Goal: Task Accomplishment & Management: Use online tool/utility

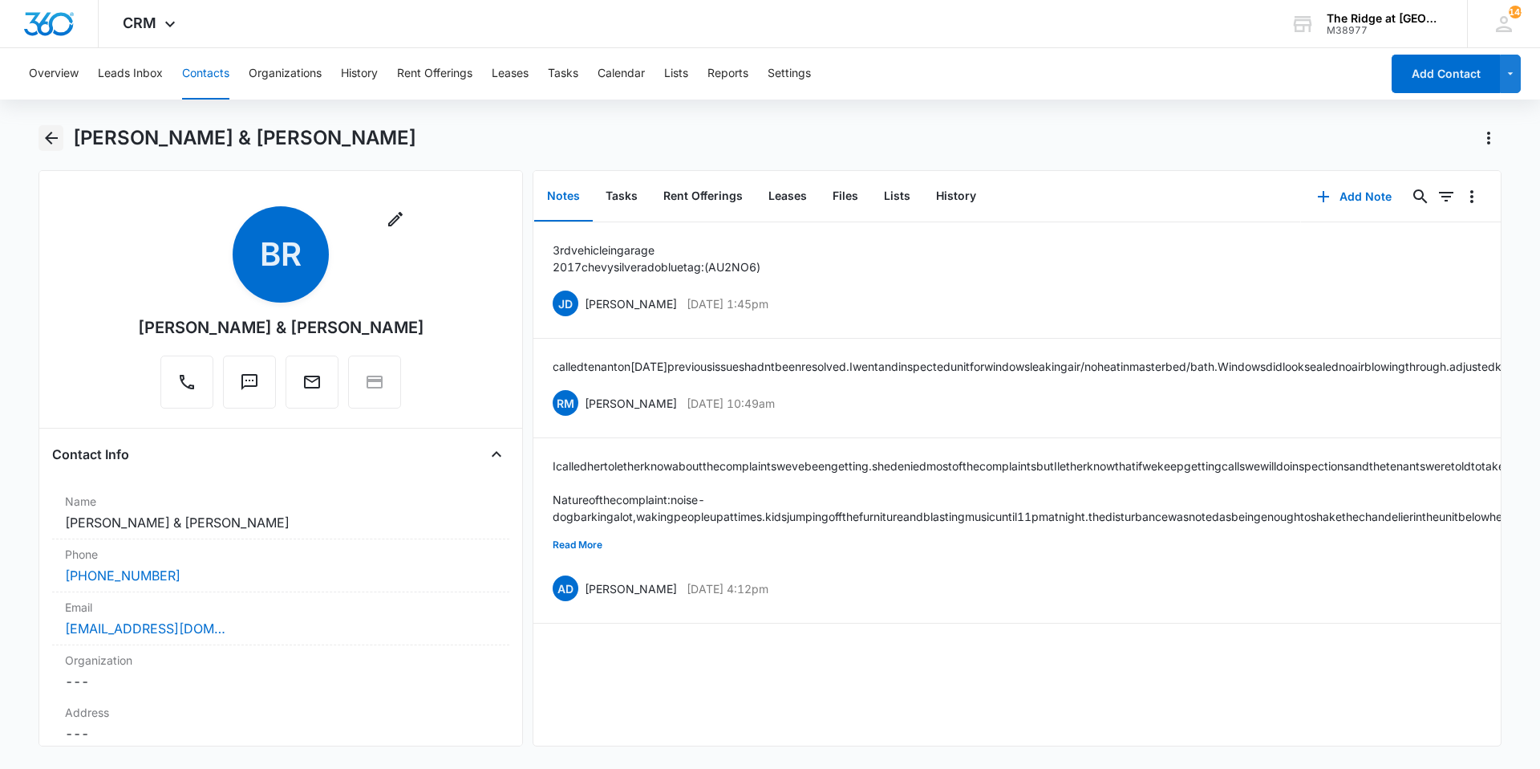
click at [62, 148] on button "Back" at bounding box center [51, 138] width 25 height 26
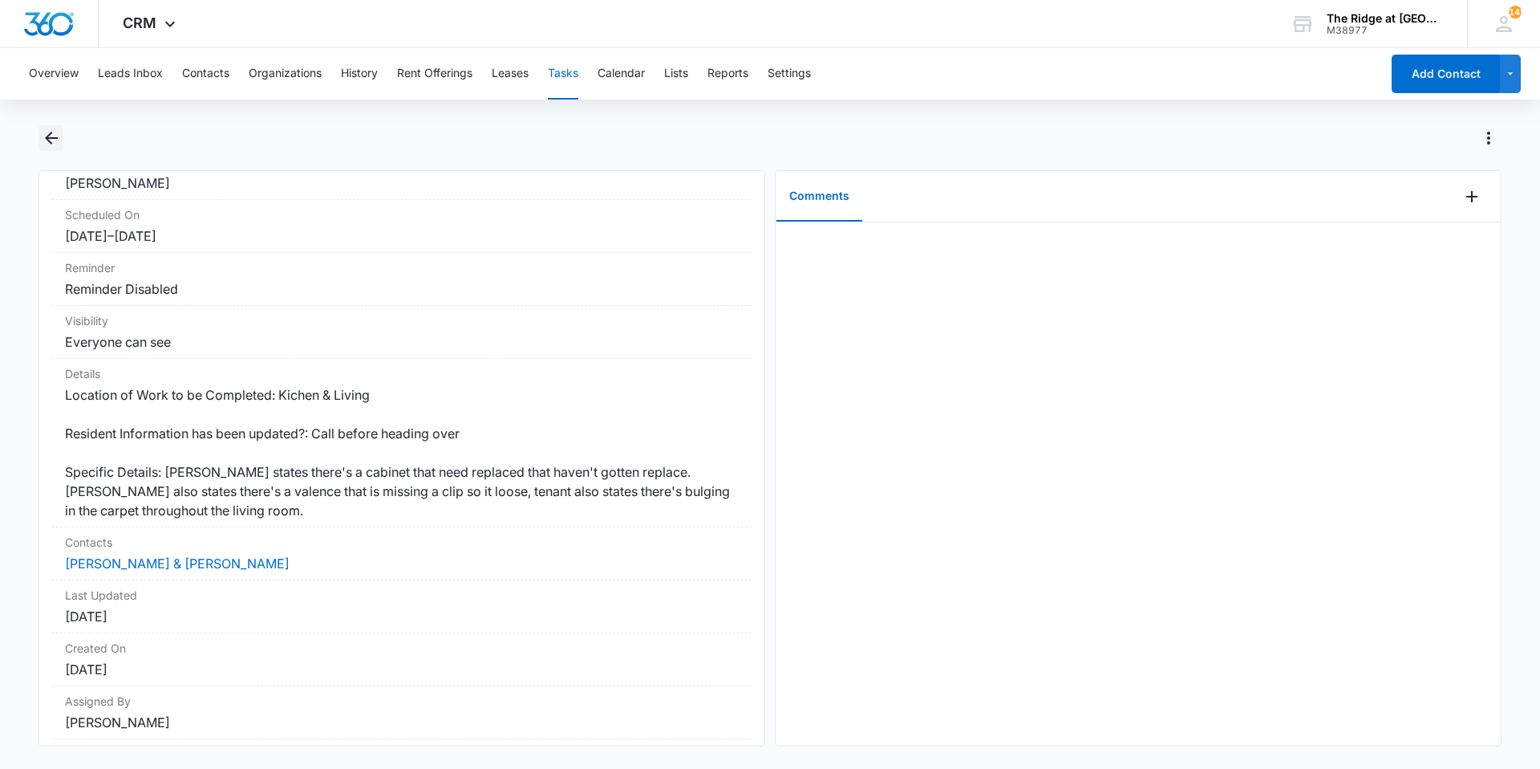
scroll to position [128, 0]
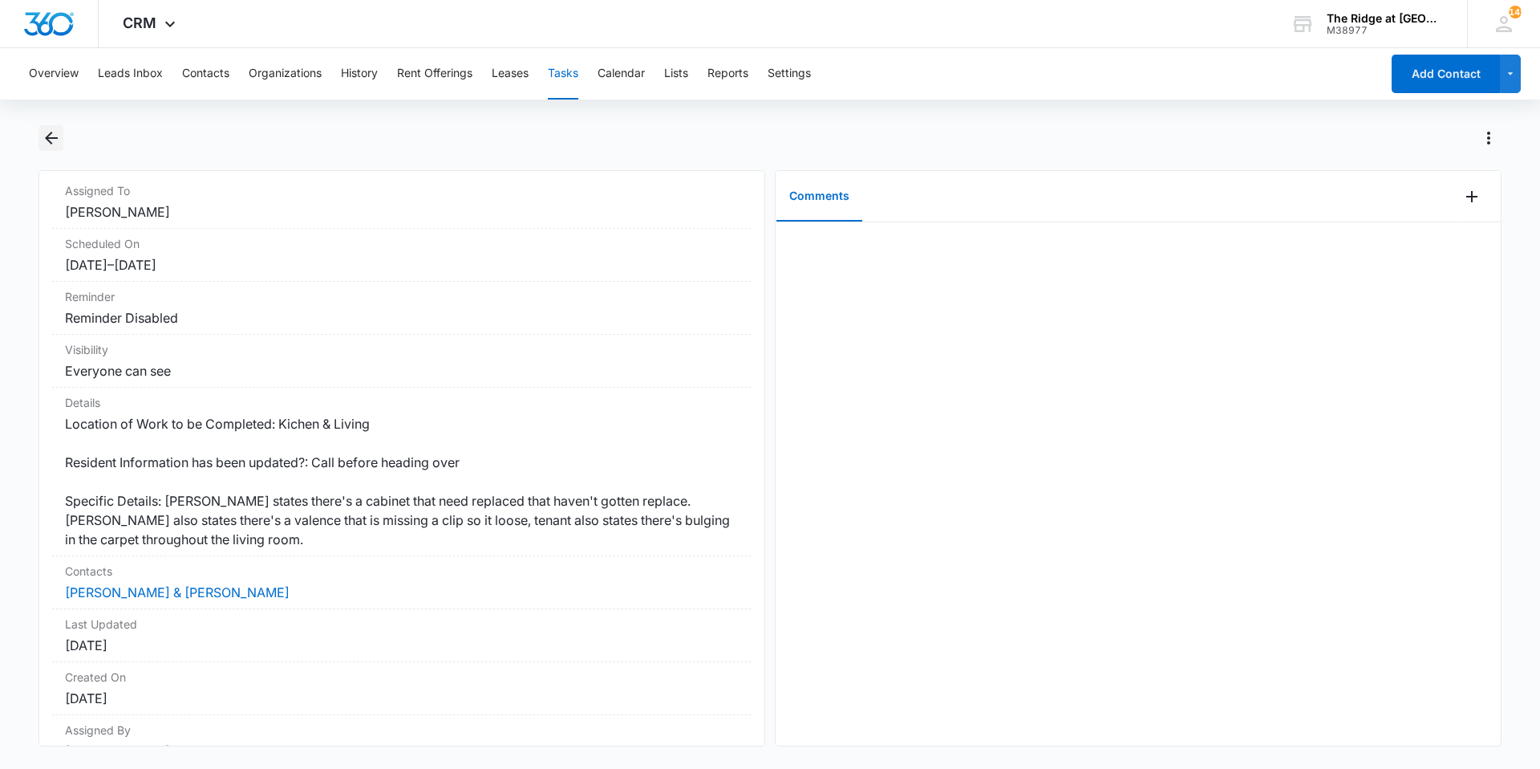
click at [40, 144] on button "Back" at bounding box center [51, 138] width 25 height 26
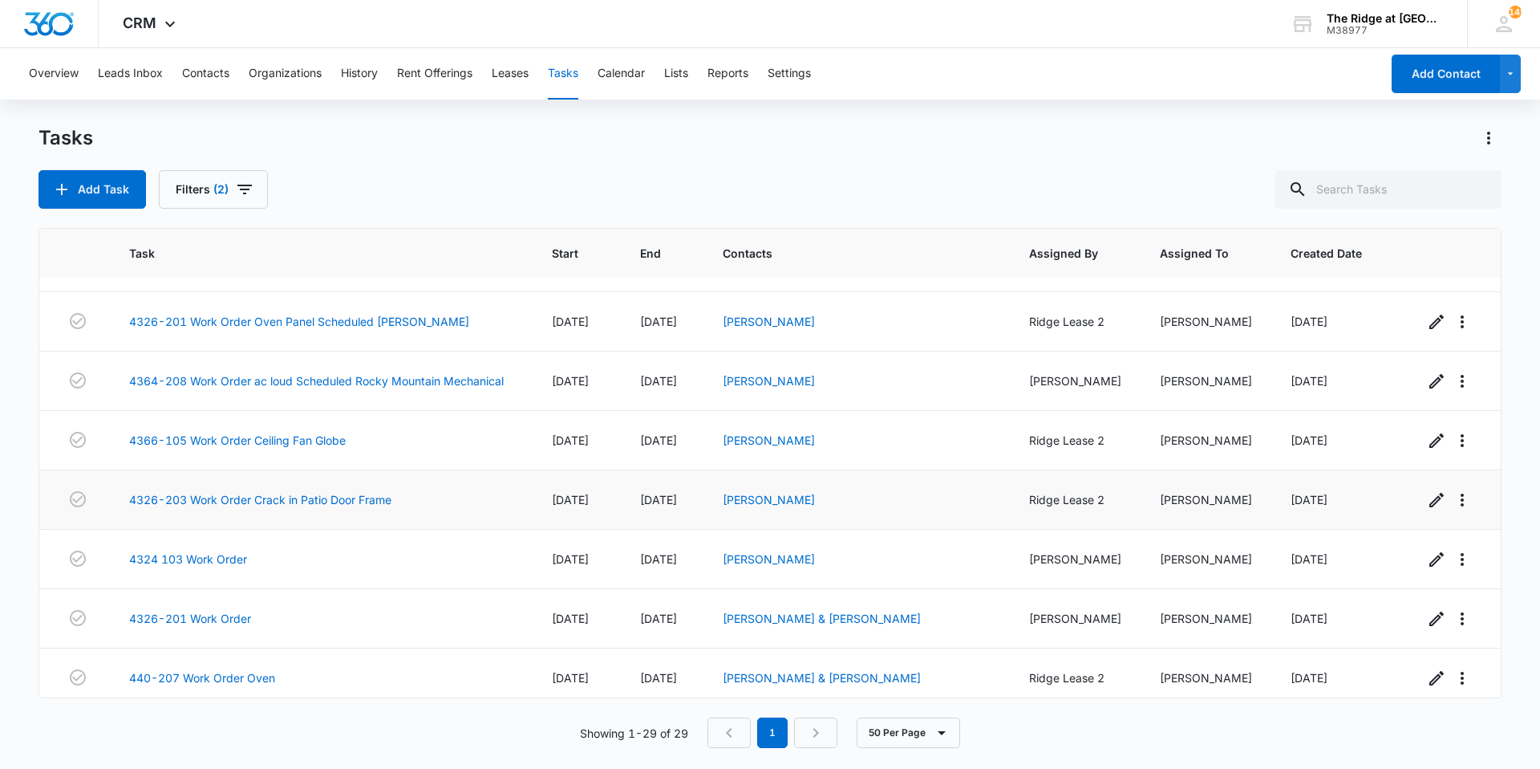
scroll to position [1302, 0]
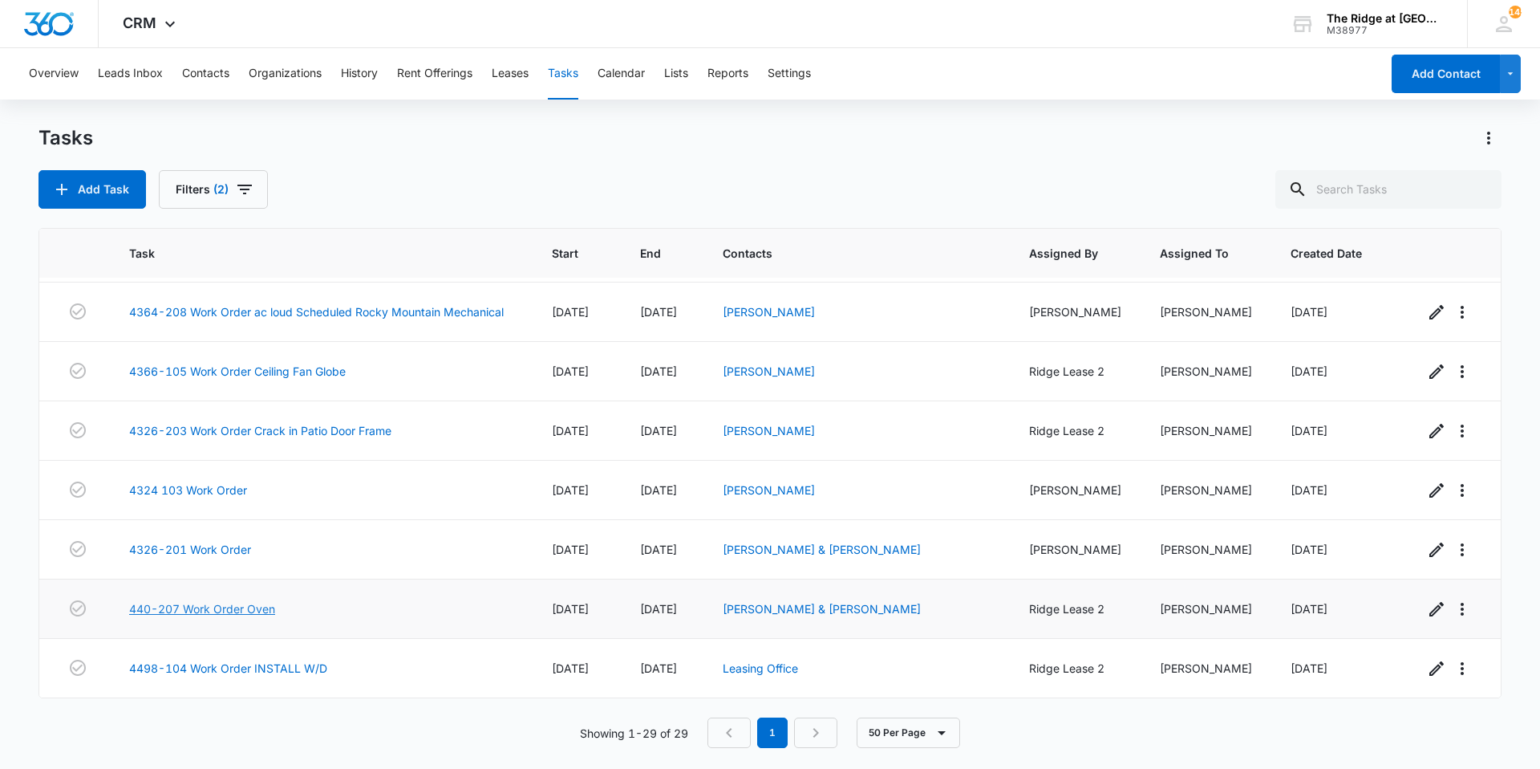
click at [250, 607] on link "440-207 Work Order Oven" at bounding box center [202, 608] width 146 height 17
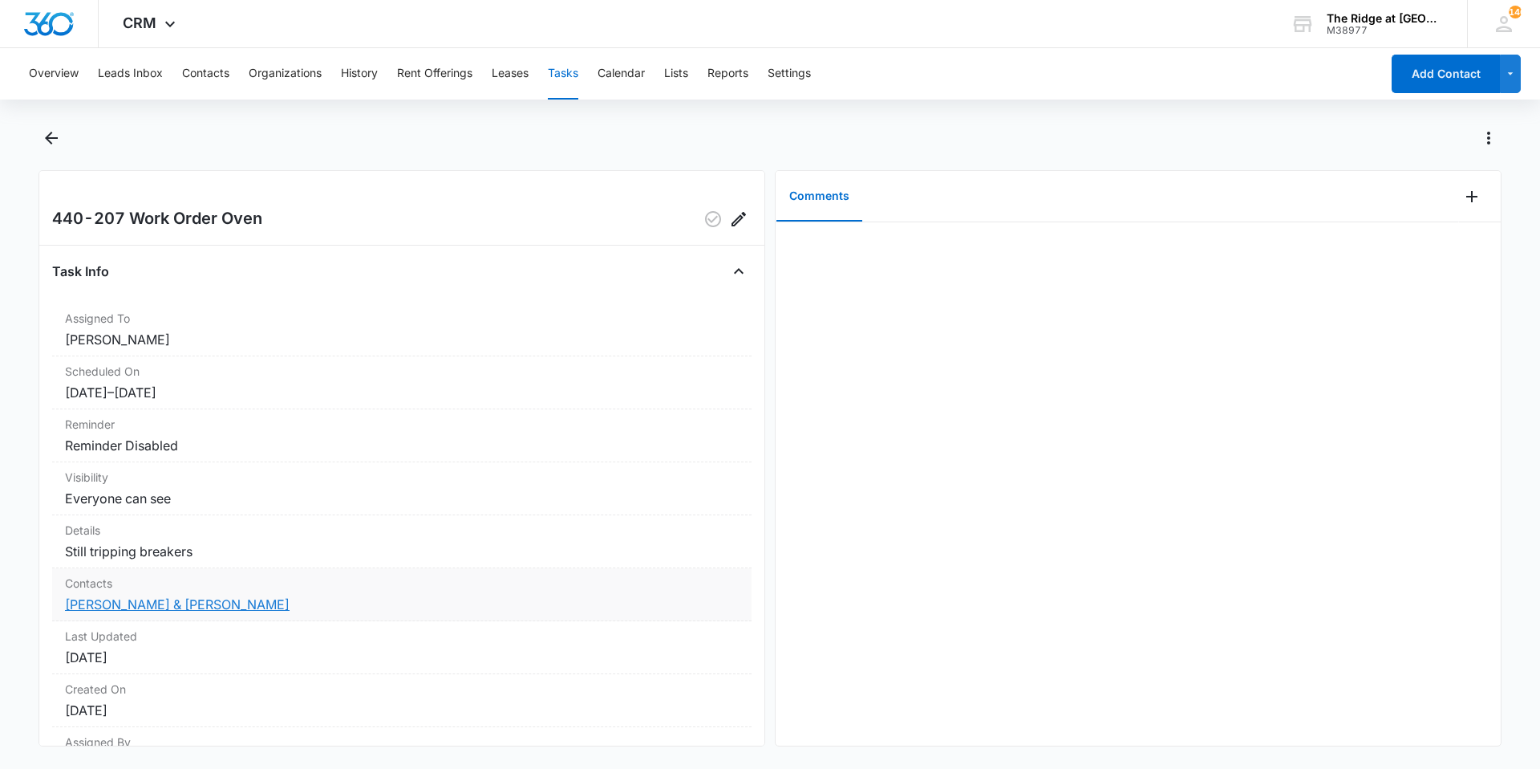
click at [255, 603] on link "[PERSON_NAME] & [PERSON_NAME]" at bounding box center [177, 604] width 225 height 16
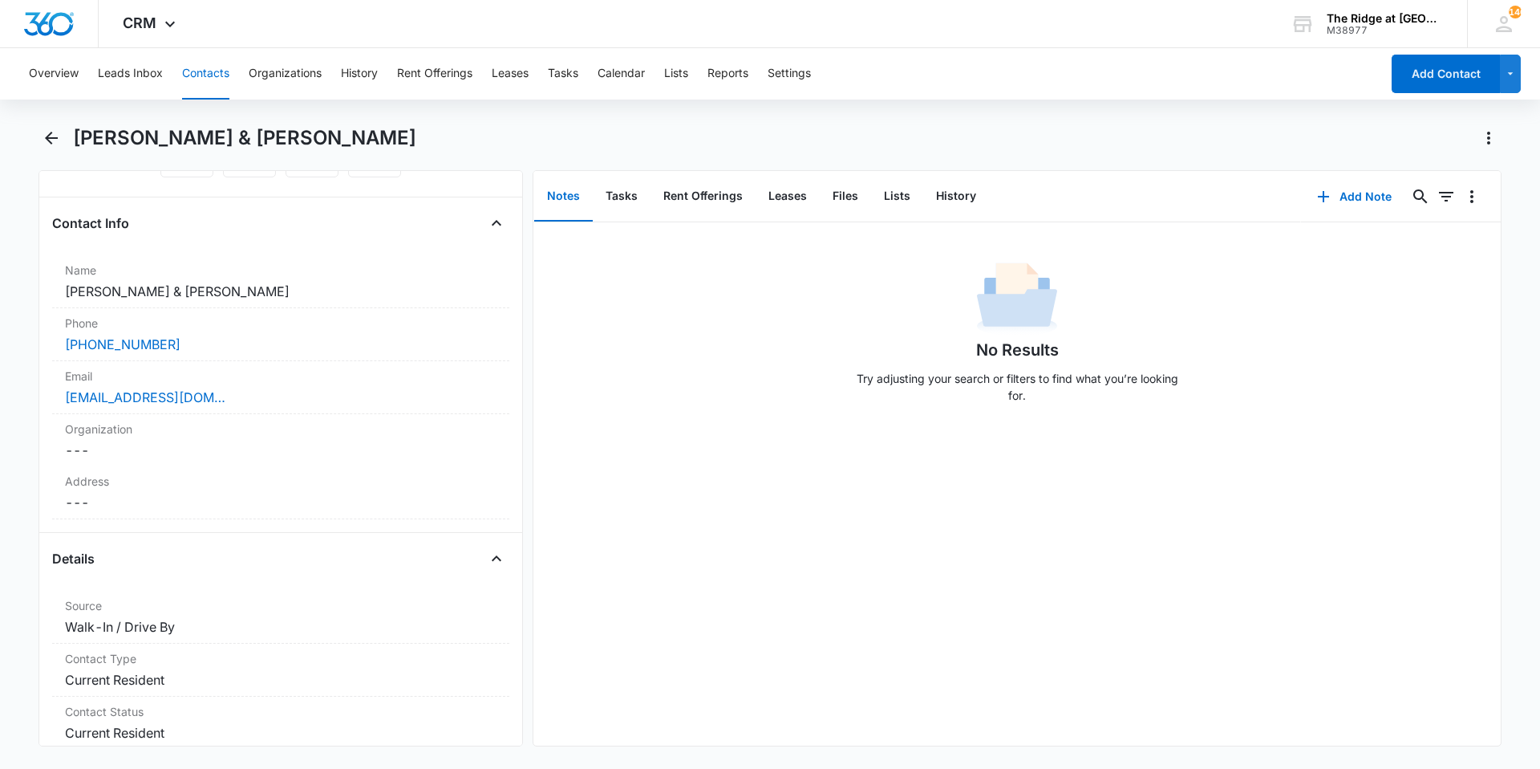
scroll to position [241, 0]
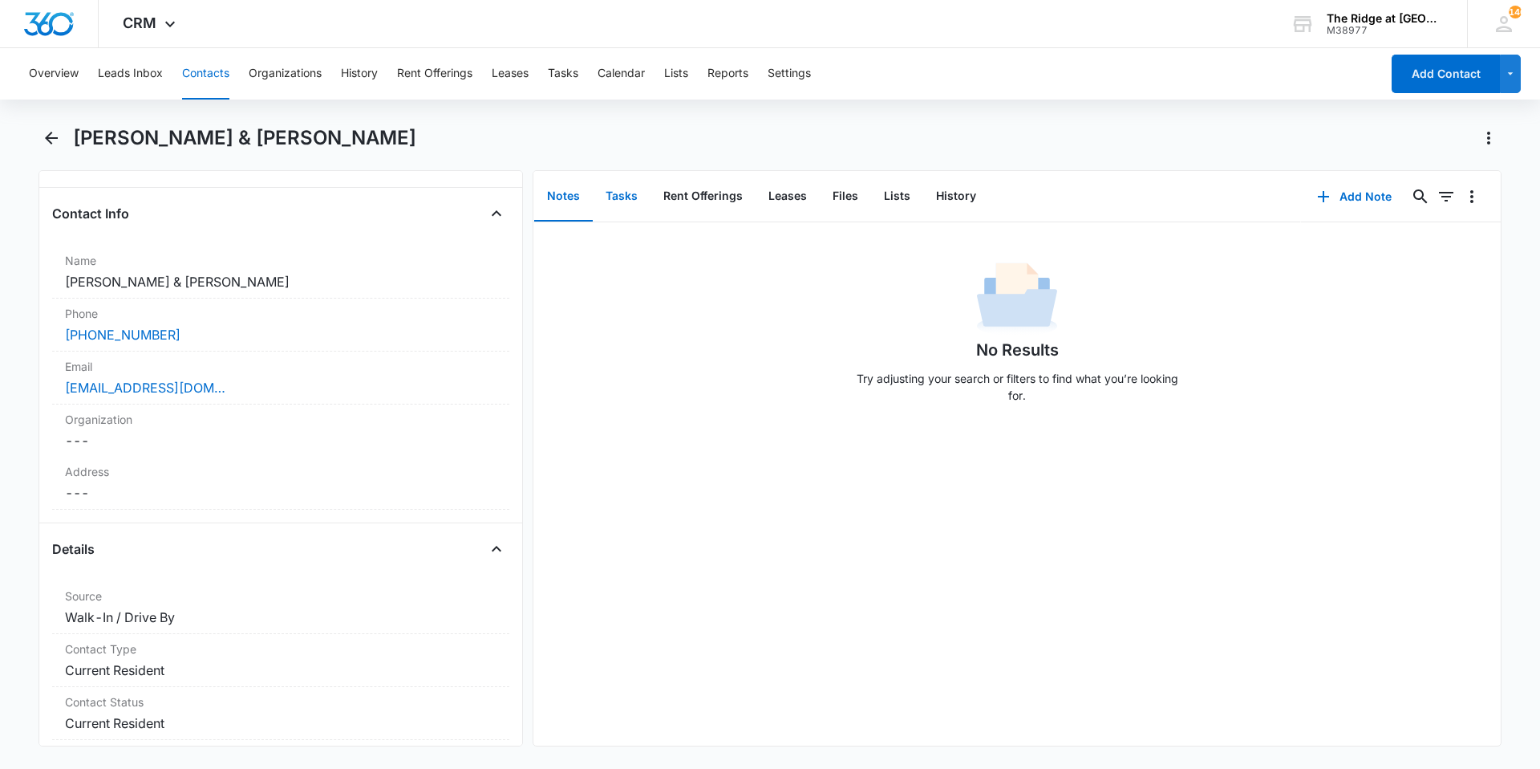
click at [602, 199] on button "Tasks" at bounding box center [622, 197] width 58 height 50
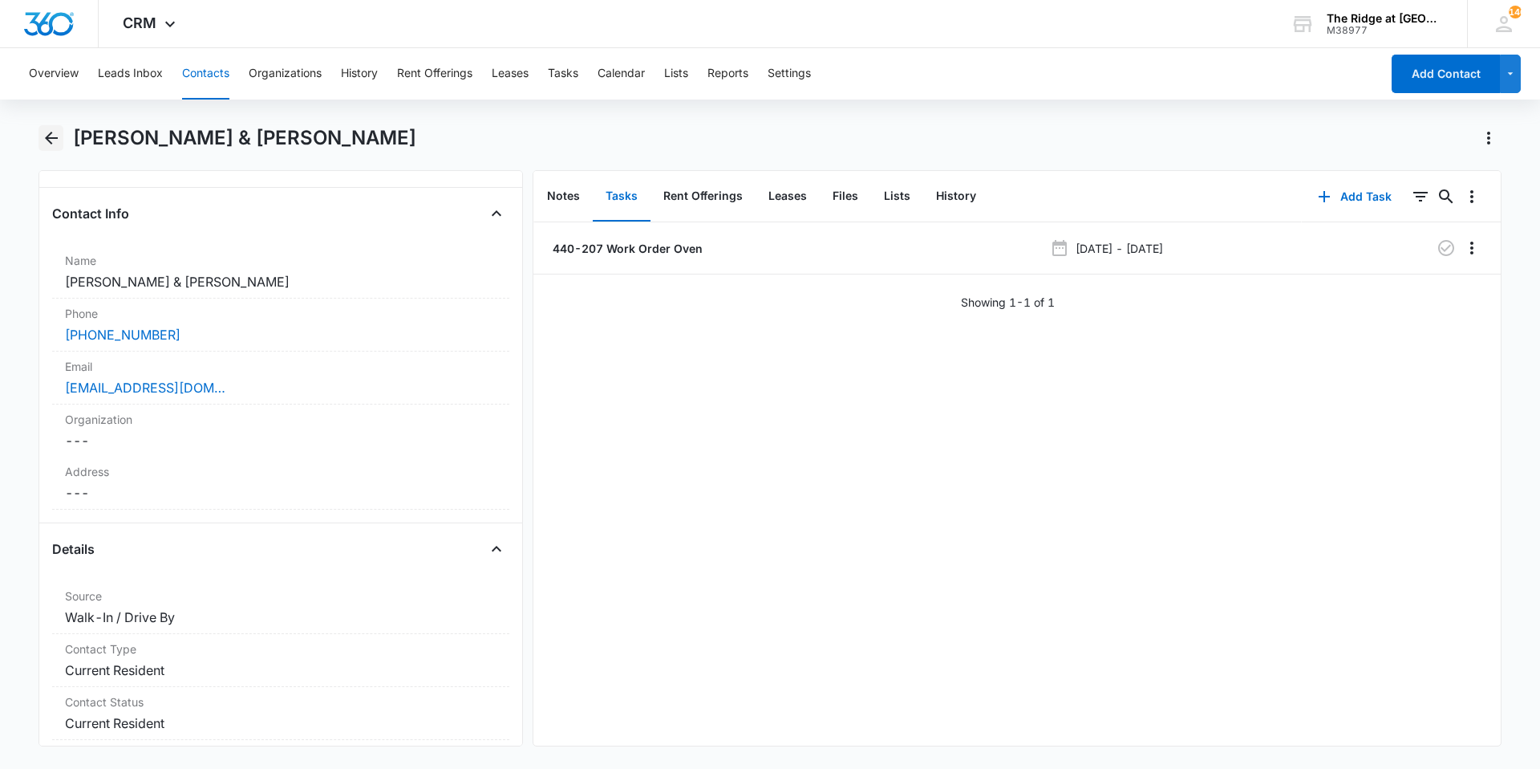
click at [52, 148] on button "Back" at bounding box center [51, 138] width 25 height 26
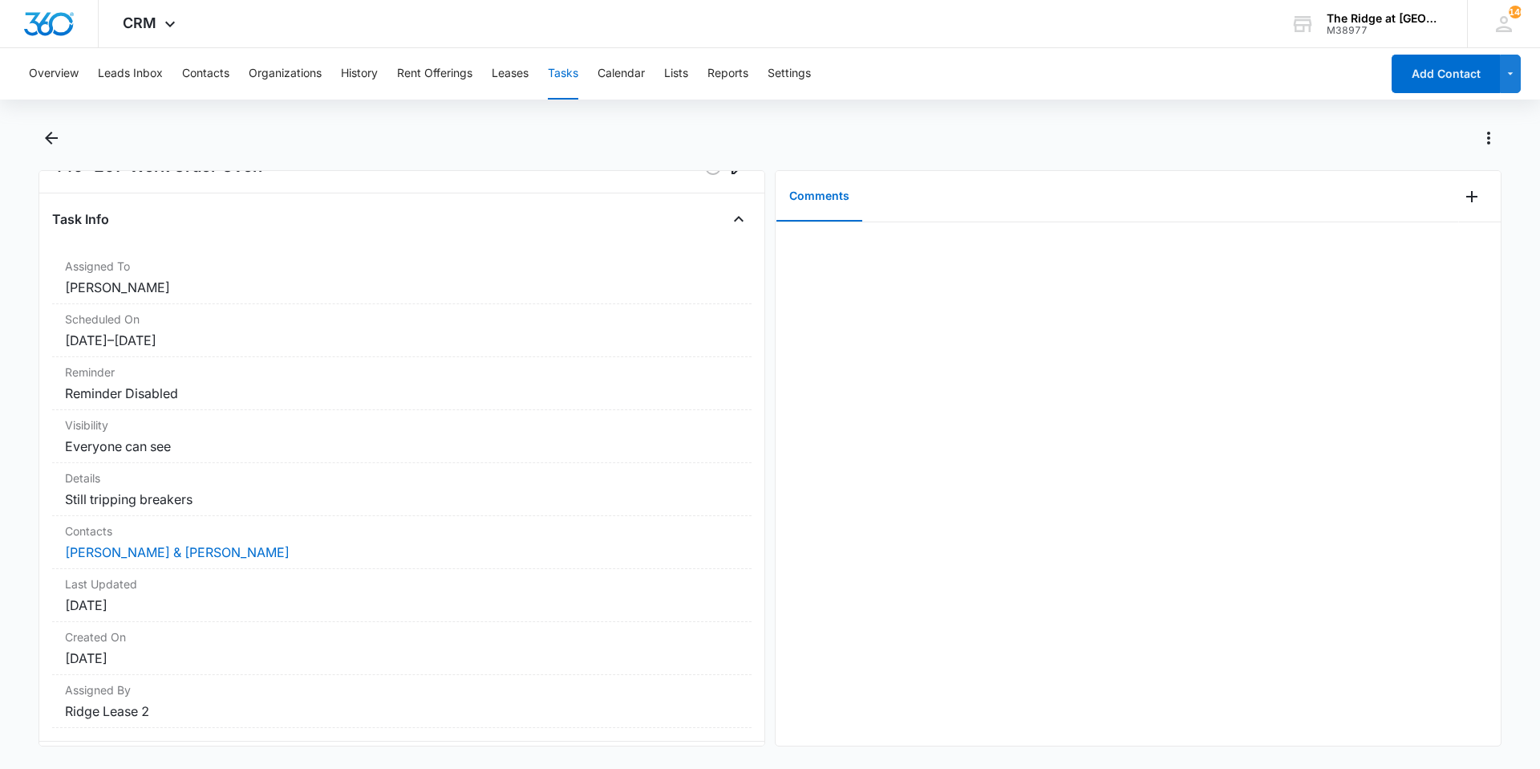
scroll to position [80, 0]
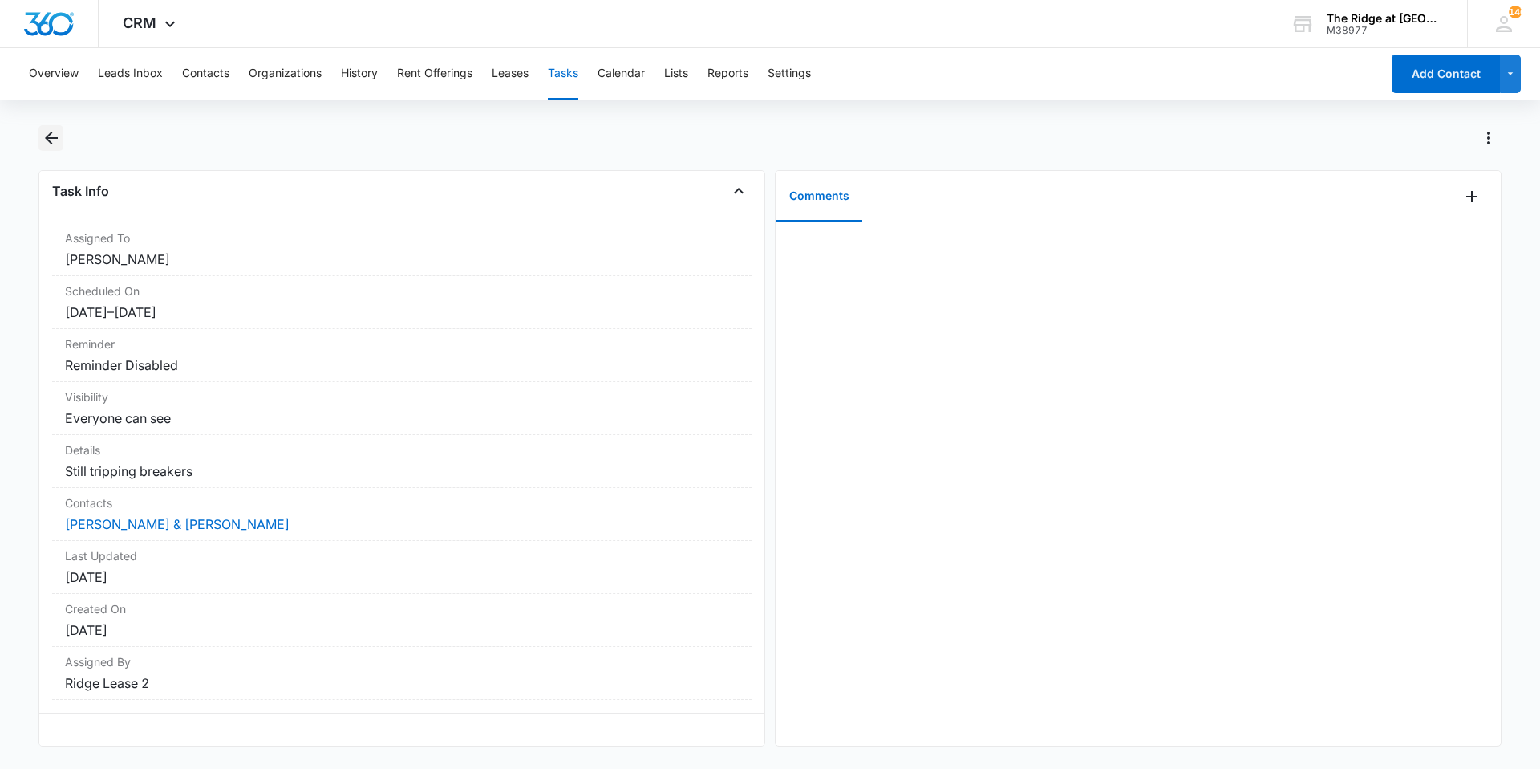
click at [63, 137] on button "Back" at bounding box center [51, 138] width 25 height 26
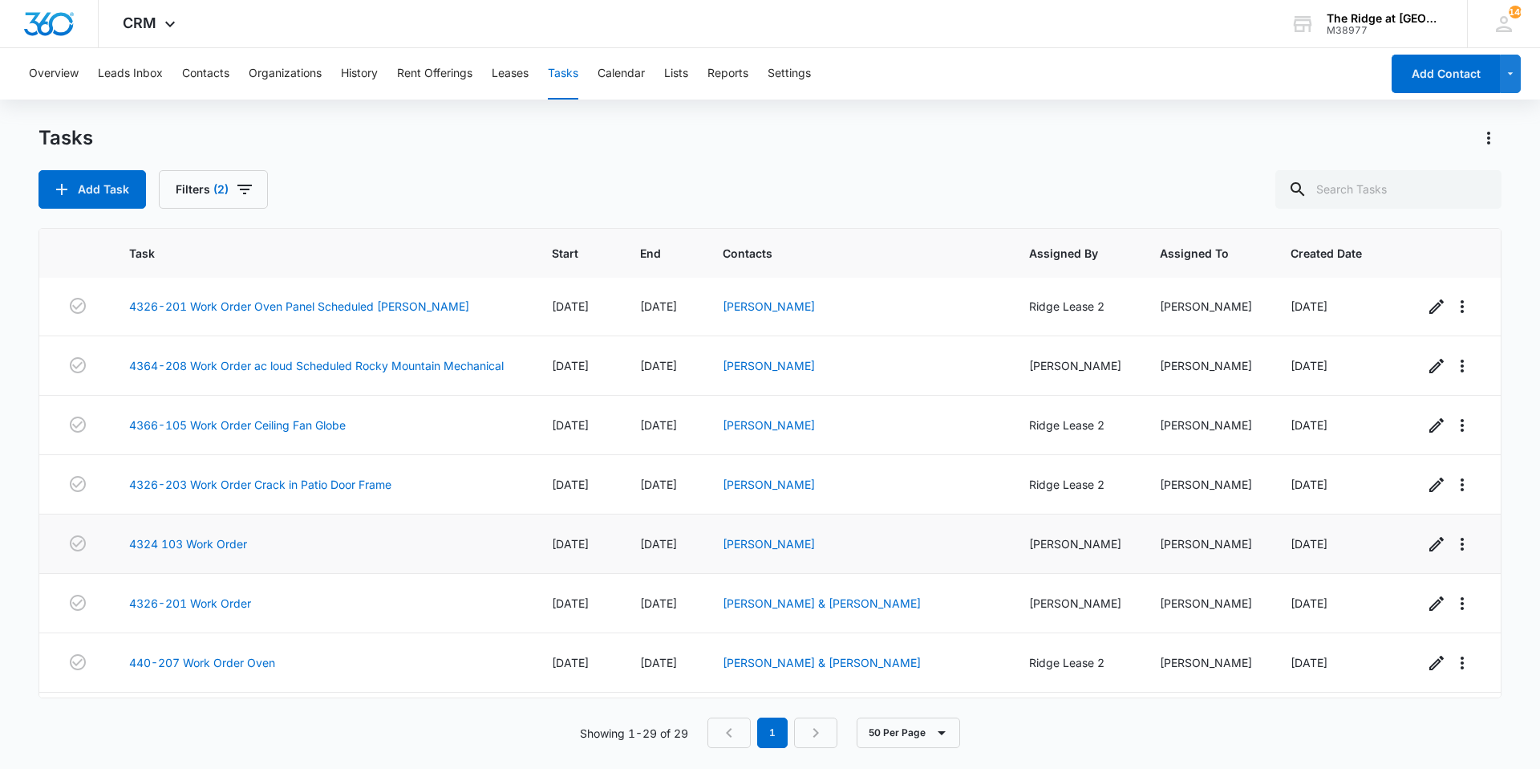
scroll to position [1222, 0]
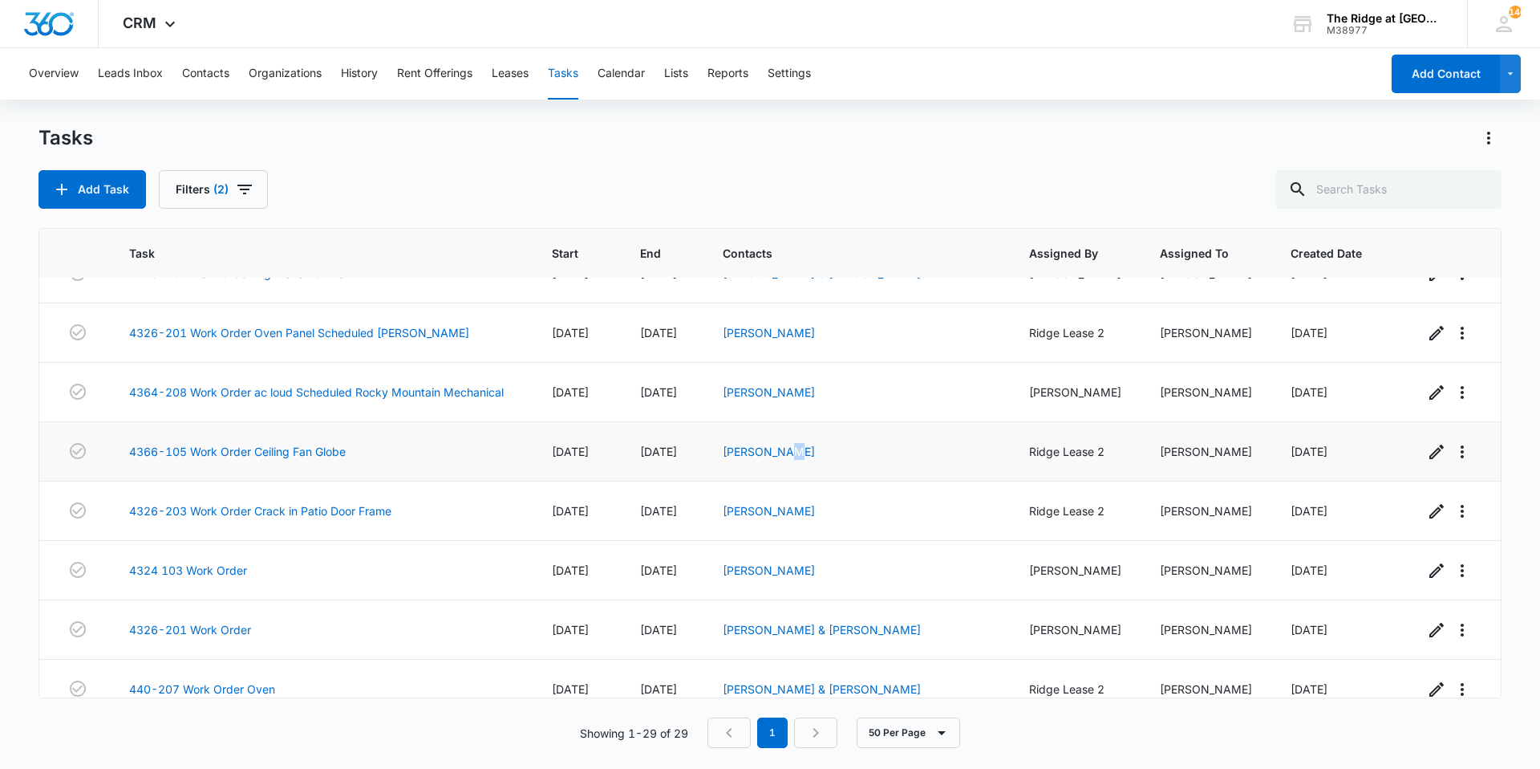
click at [789, 462] on td "[PERSON_NAME]" at bounding box center [857, 451] width 306 height 59
click at [787, 458] on div "Paul Halbisen" at bounding box center [857, 451] width 268 height 17
click at [782, 453] on link "Paul Halbisen" at bounding box center [769, 451] width 92 height 14
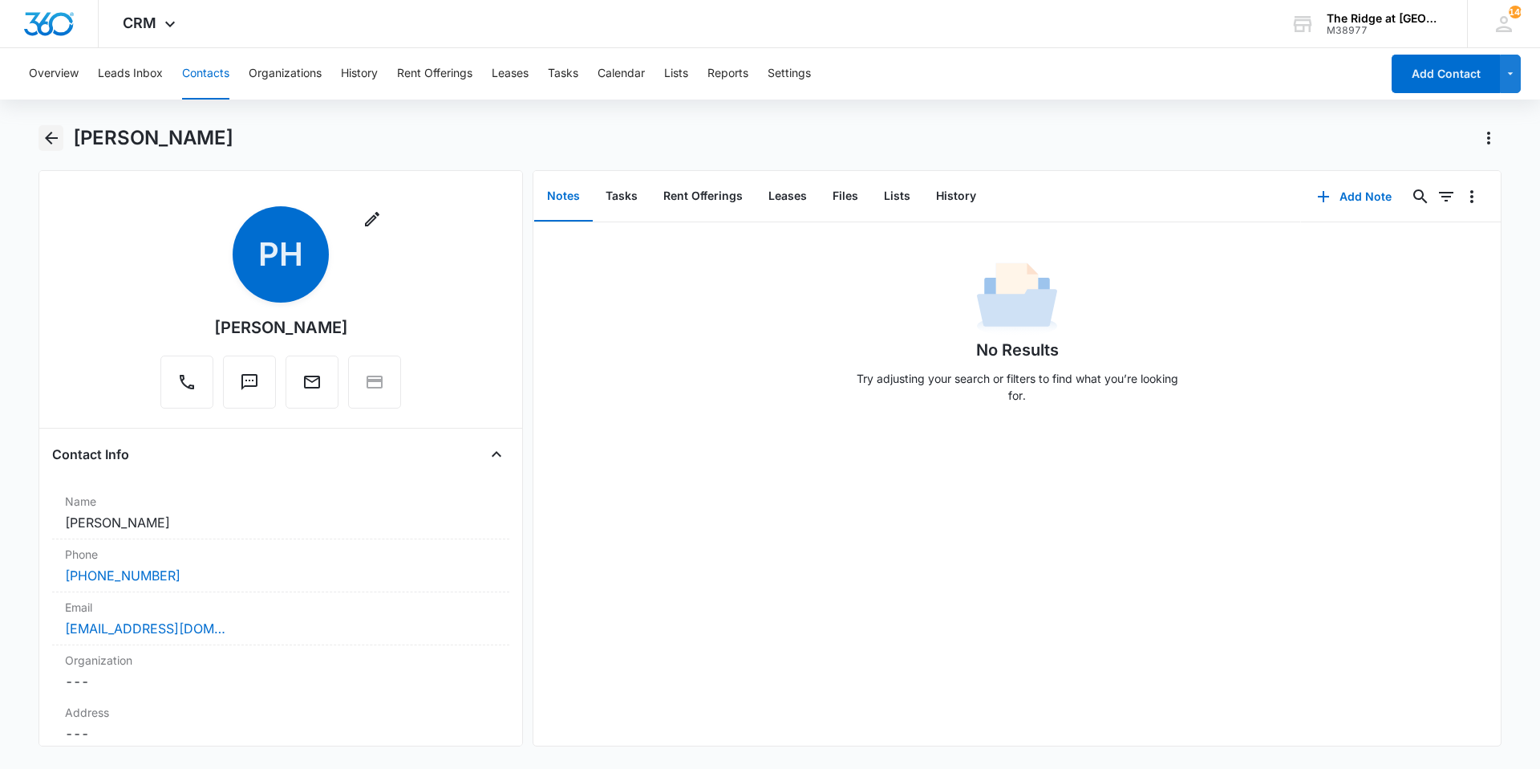
click at [46, 136] on icon "Back" at bounding box center [51, 137] width 19 height 19
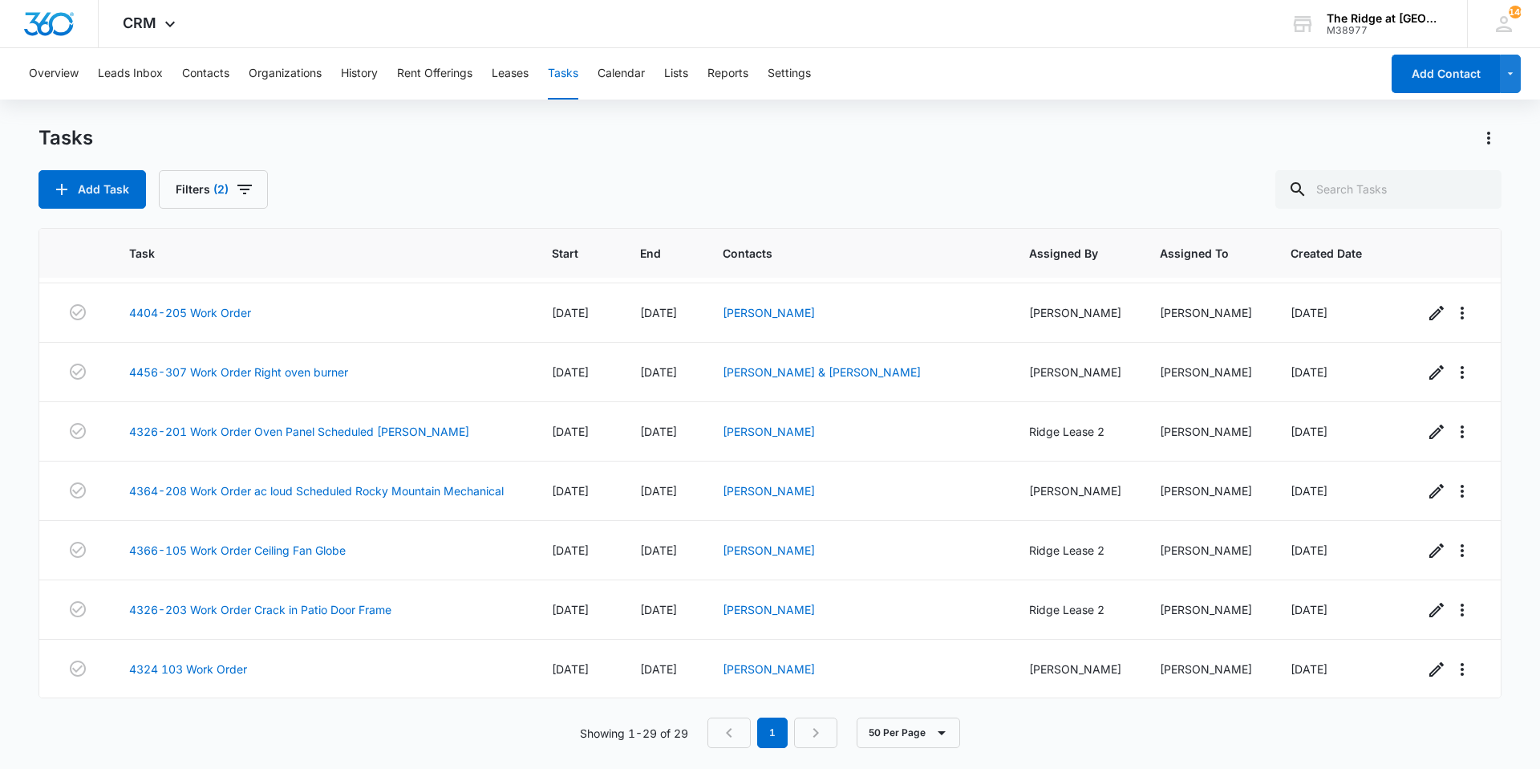
scroll to position [1302, 0]
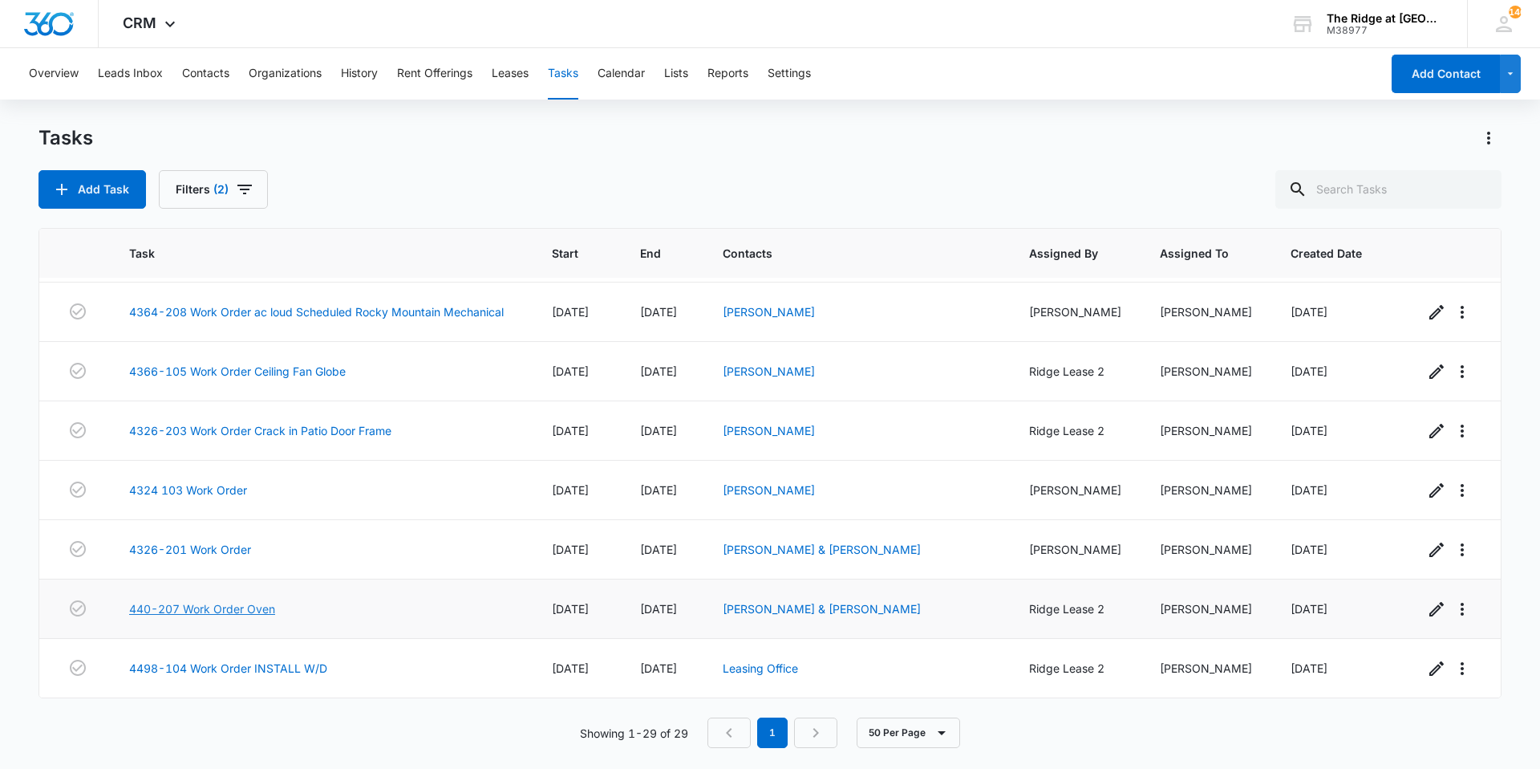
click at [158, 603] on link "440-207 Work Order Oven" at bounding box center [202, 608] width 146 height 17
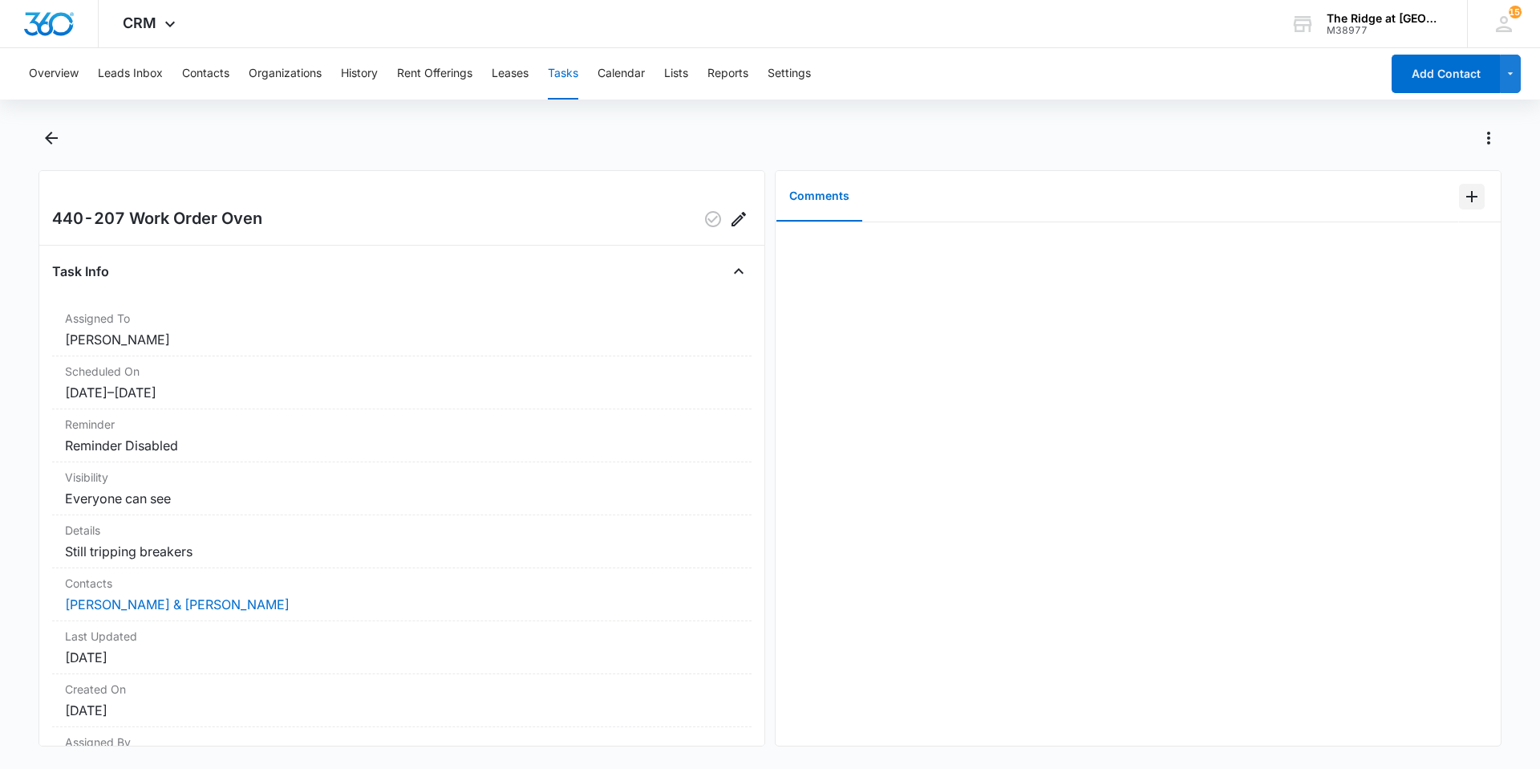
click at [1465, 205] on icon "Add Comment" at bounding box center [1472, 196] width 19 height 19
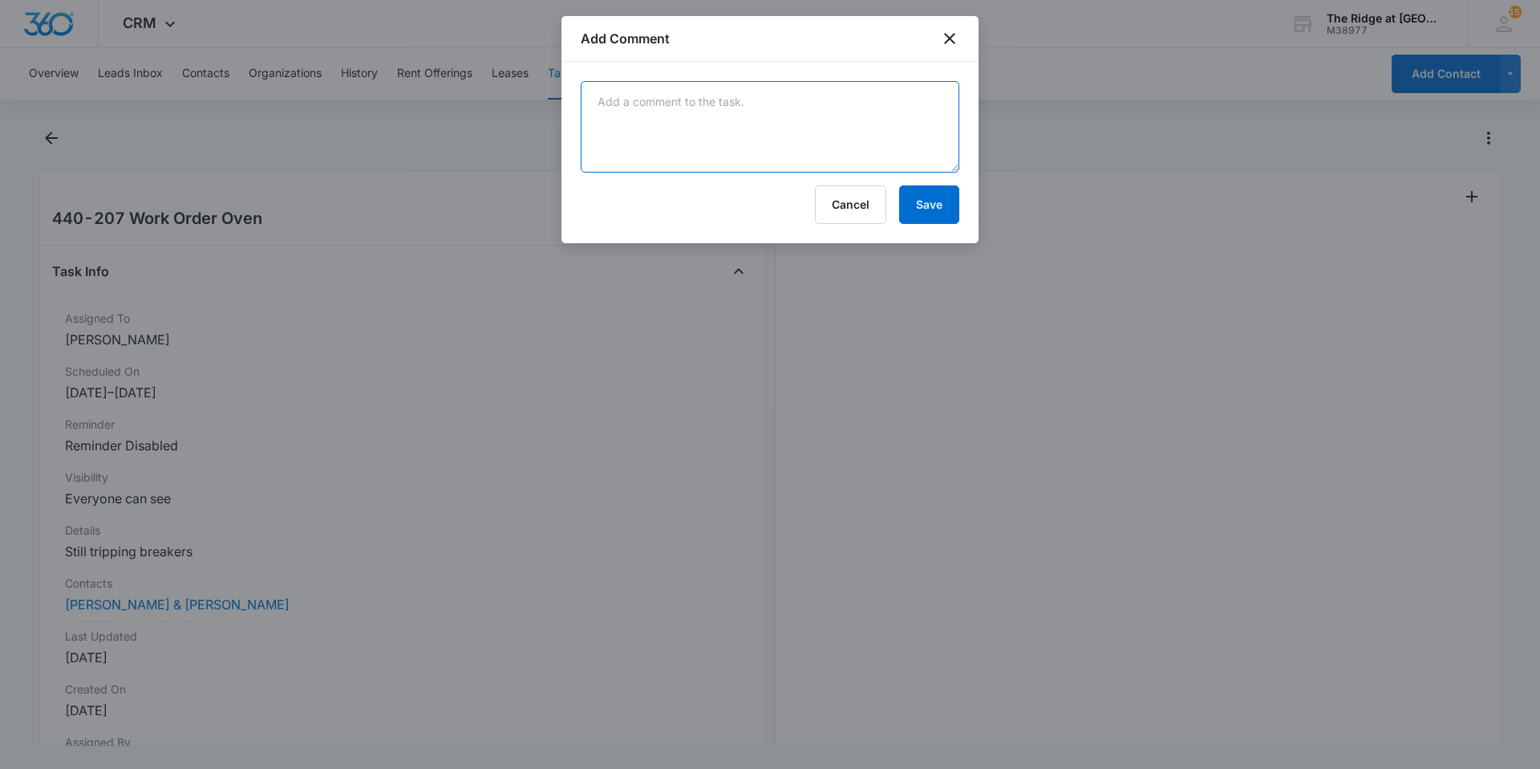
click at [815, 138] on textarea at bounding box center [770, 126] width 379 height 91
type textarea "did oven reset"
click at [922, 217] on button "Save" at bounding box center [929, 204] width 60 height 39
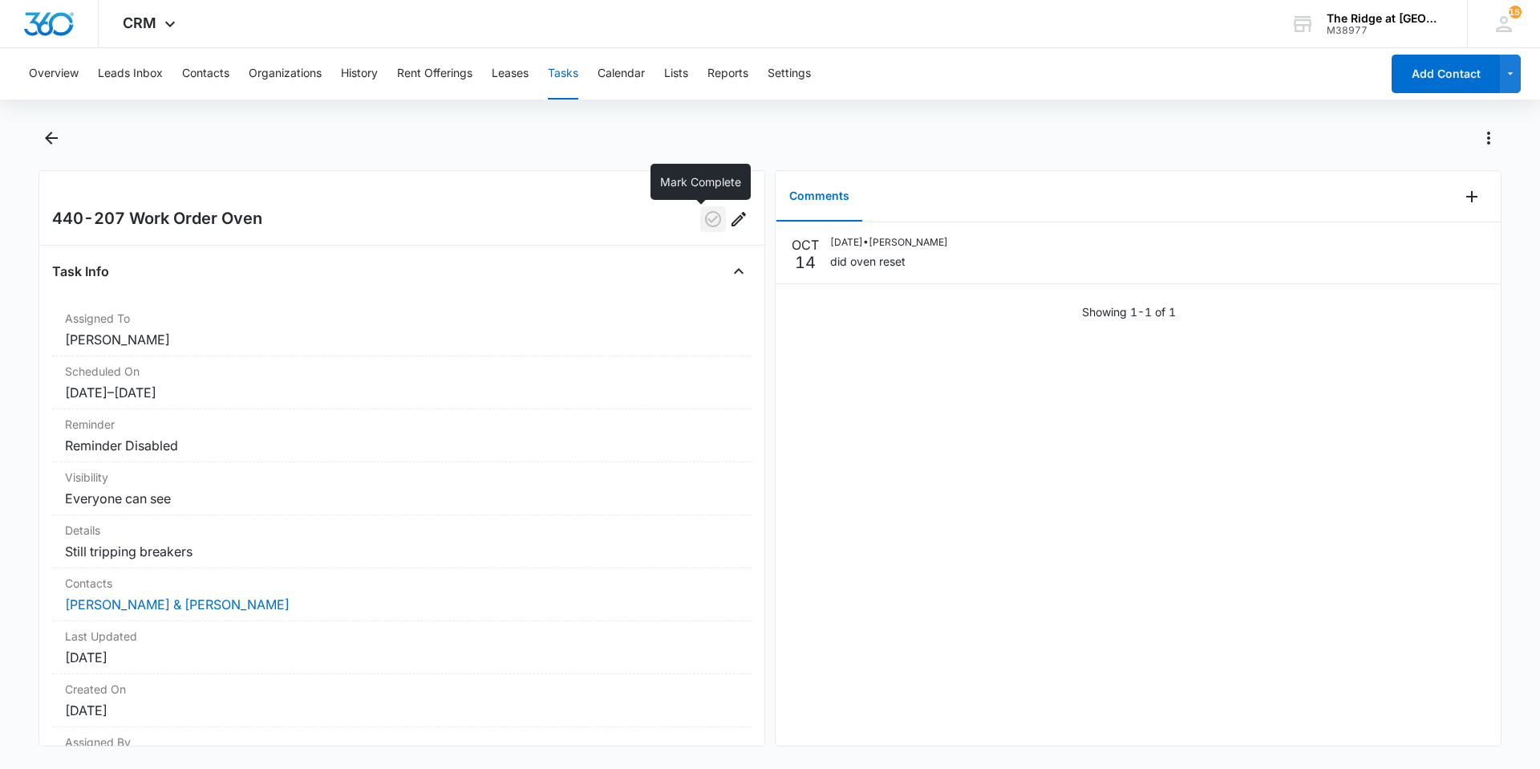
click at [705, 225] on icon "button" at bounding box center [713, 219] width 16 height 16
click at [62, 140] on button "Back" at bounding box center [51, 138] width 25 height 26
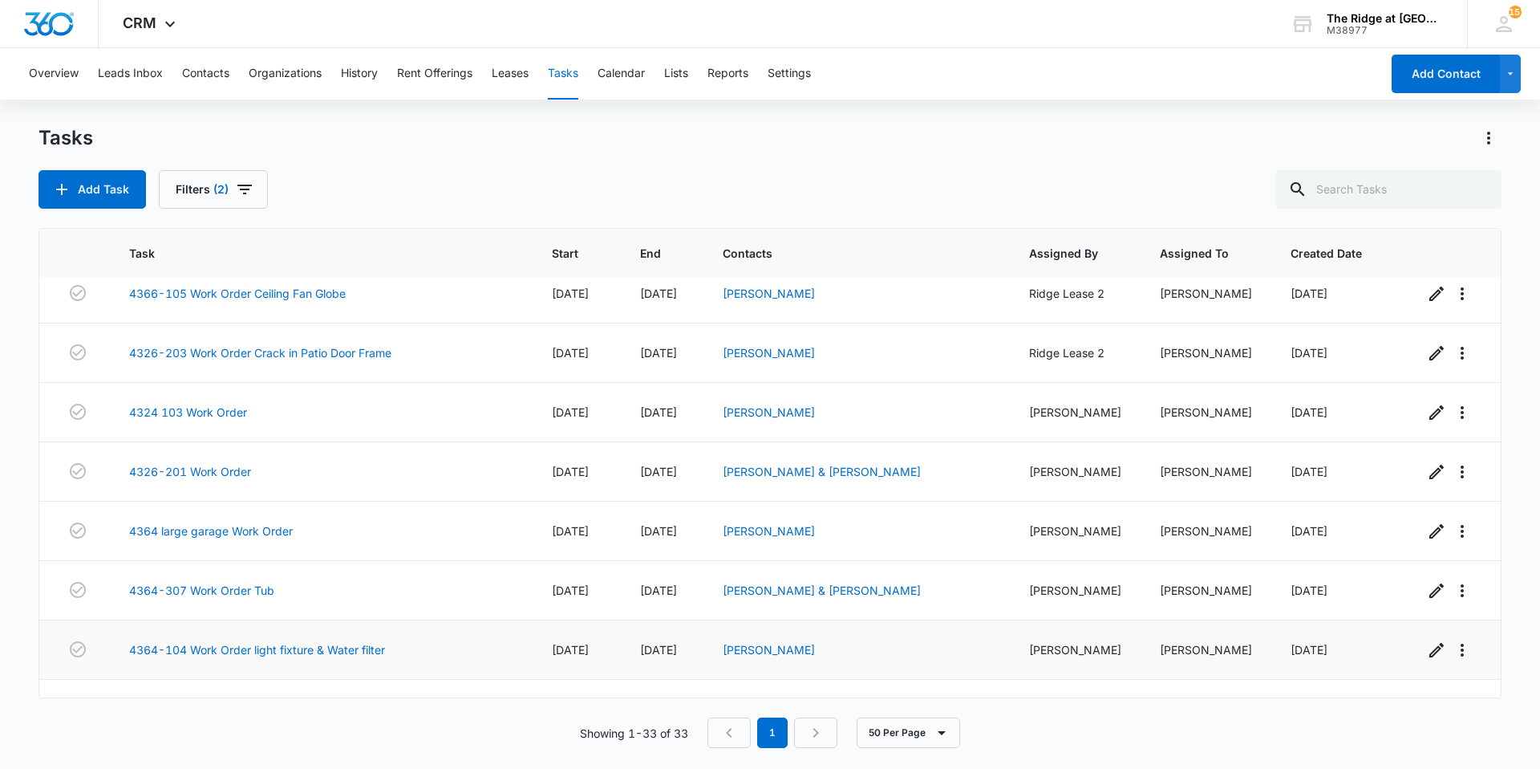
scroll to position [1379, 0]
click at [209, 526] on link "4364 large garage Work Order" at bounding box center [211, 531] width 164 height 17
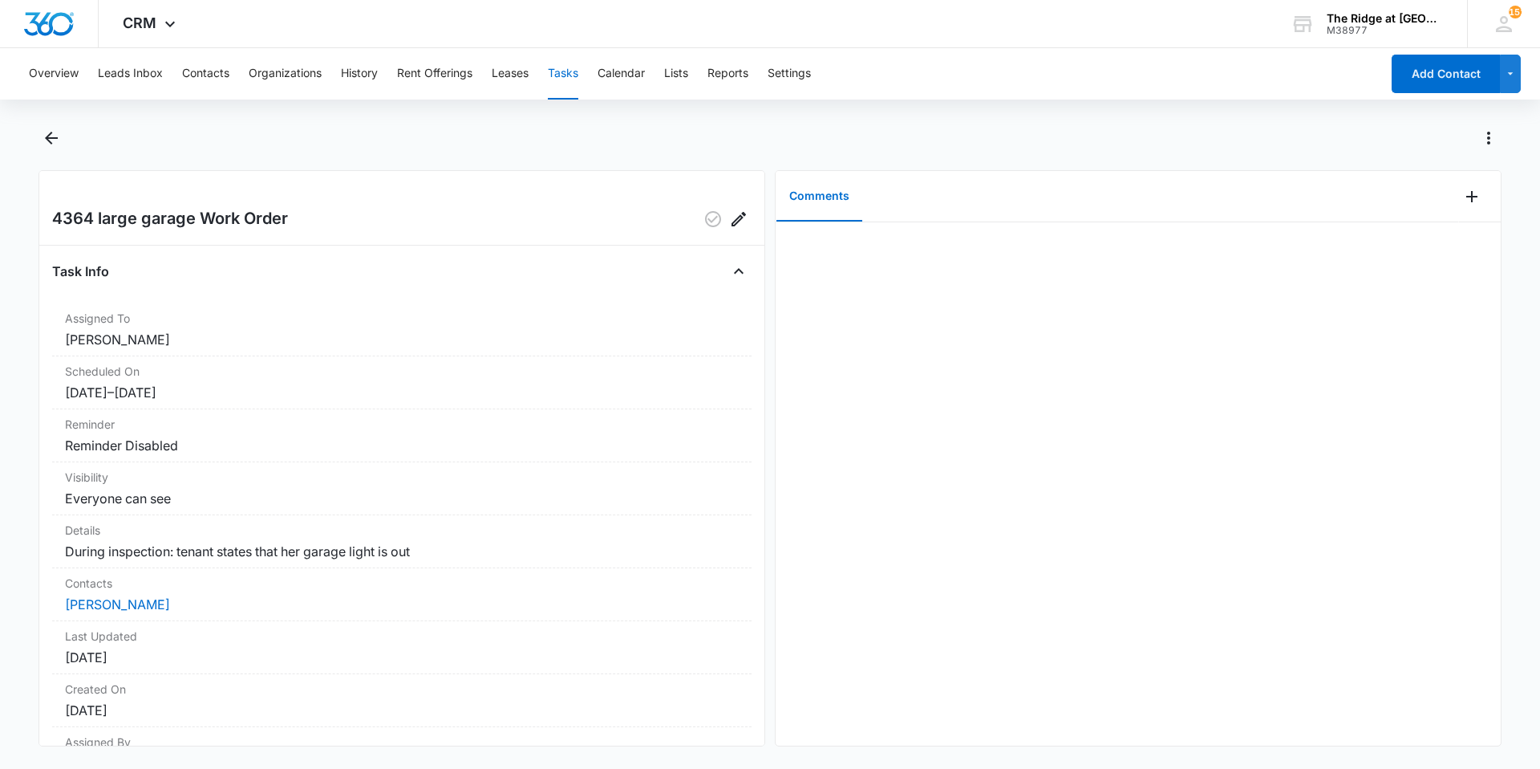
click at [64, 151] on div at bounding box center [770, 147] width 1463 height 45
click at [49, 149] on button "Back" at bounding box center [51, 138] width 25 height 26
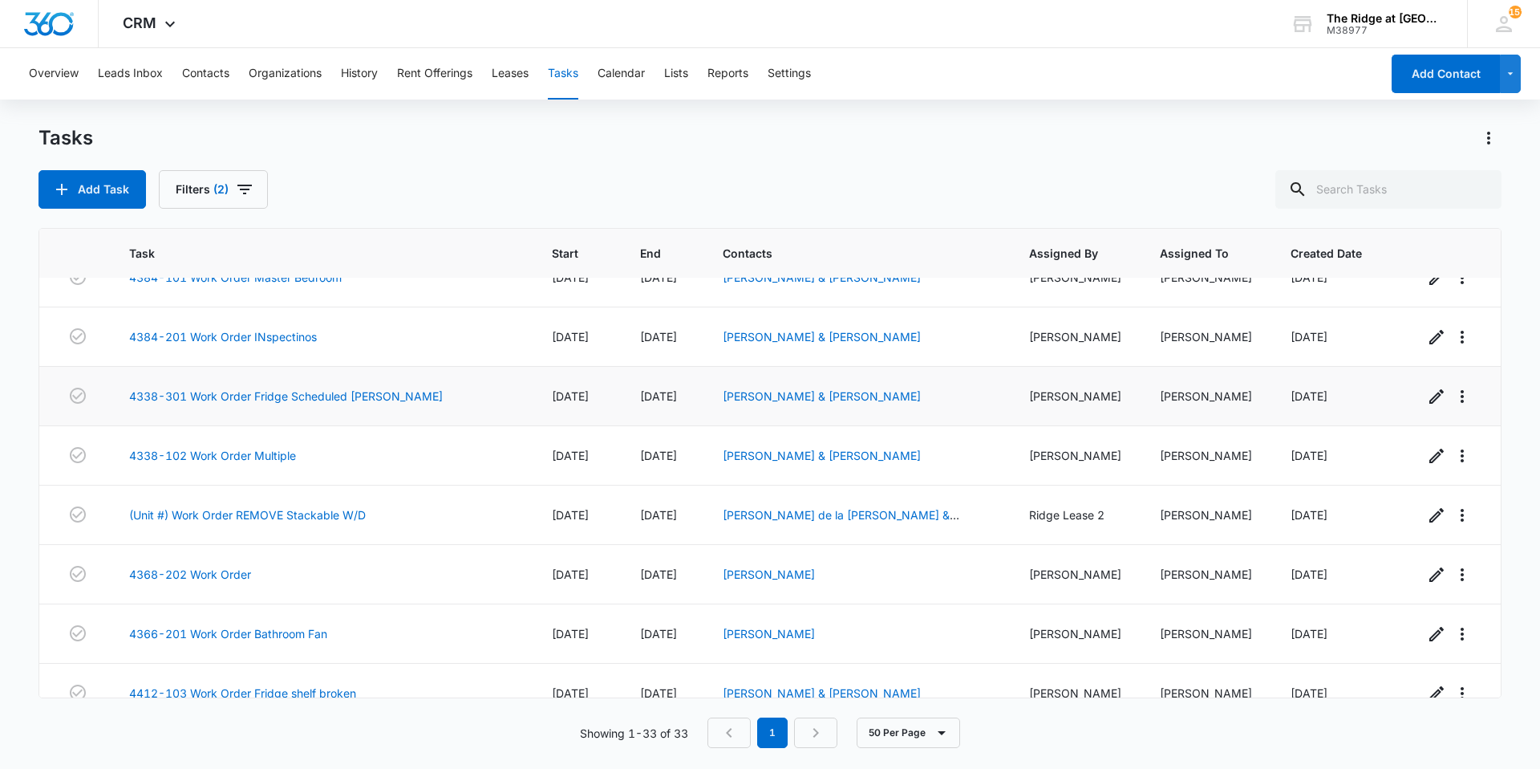
scroll to position [481, 0]
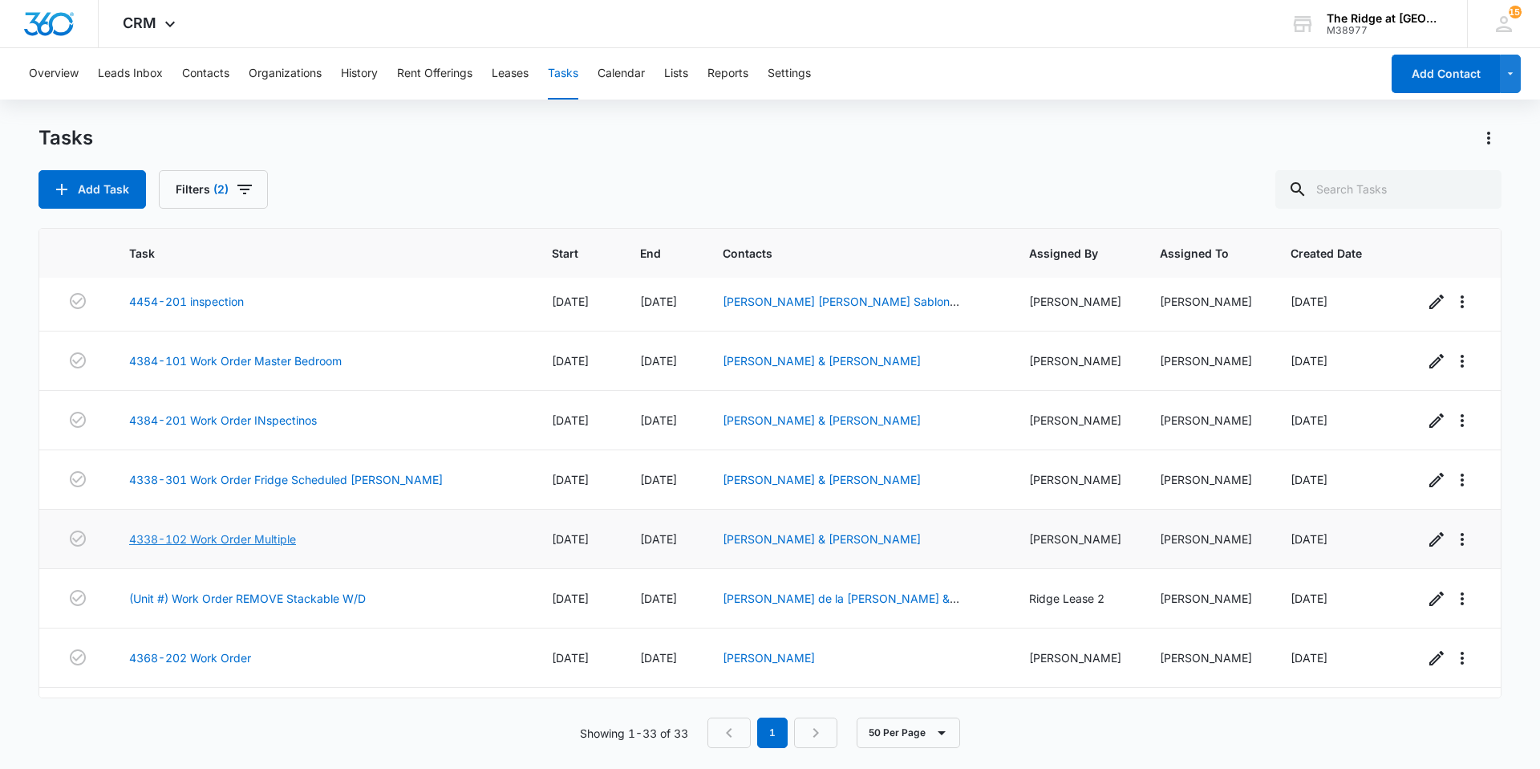
click at [277, 534] on link "4338-102 Work Order Multiple" at bounding box center [212, 538] width 167 height 17
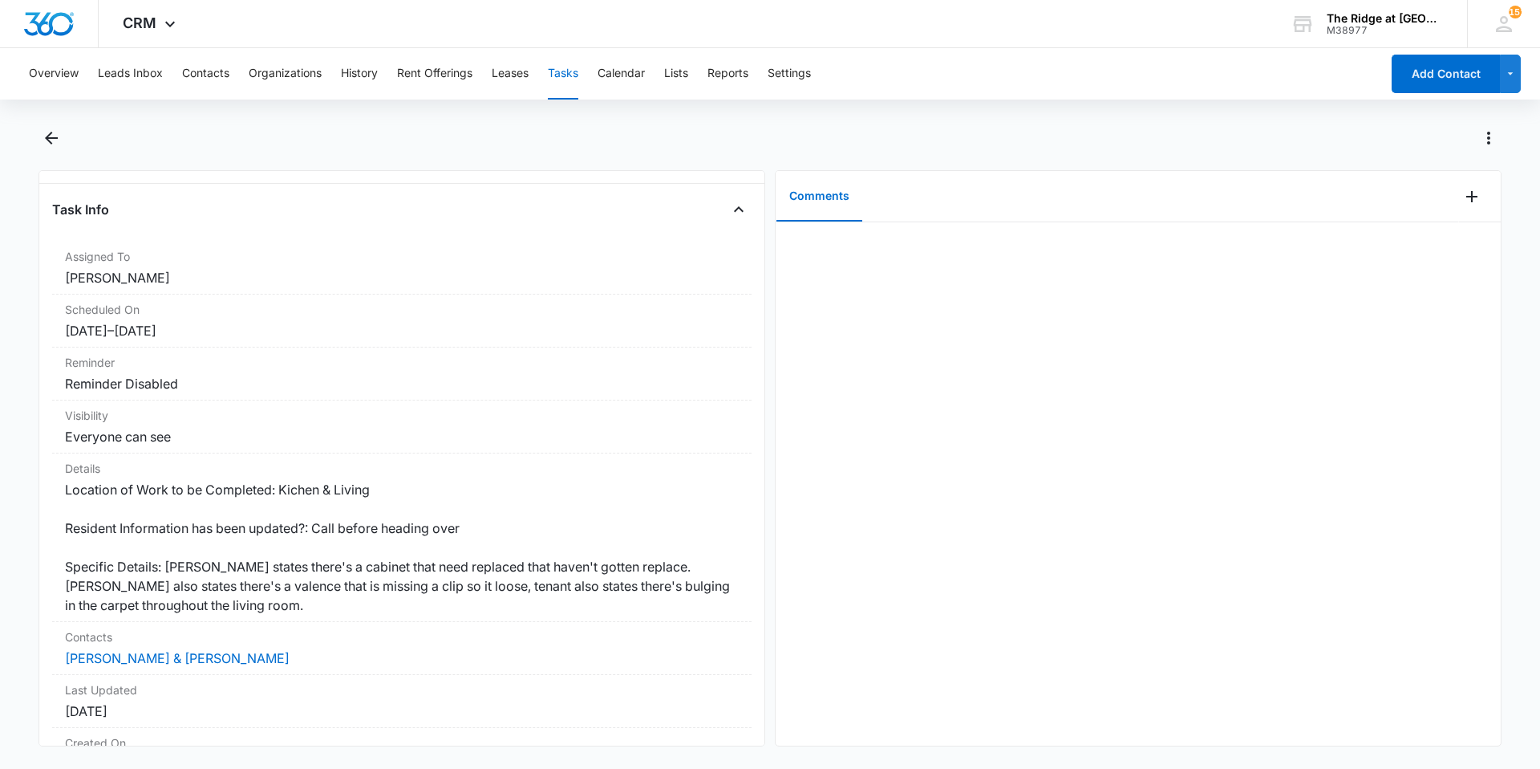
scroll to position [80, 0]
